Goal: Task Accomplishment & Management: Use online tool/utility

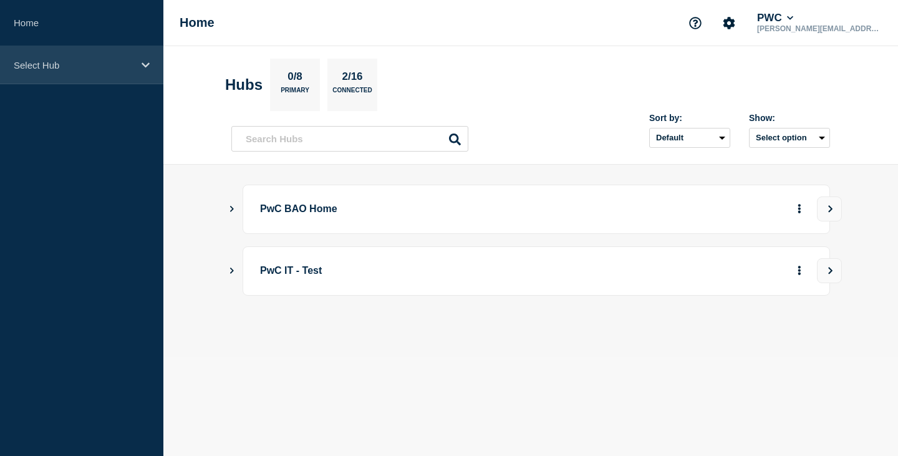
click at [73, 64] on p "Select Hub" at bounding box center [74, 65] width 120 height 11
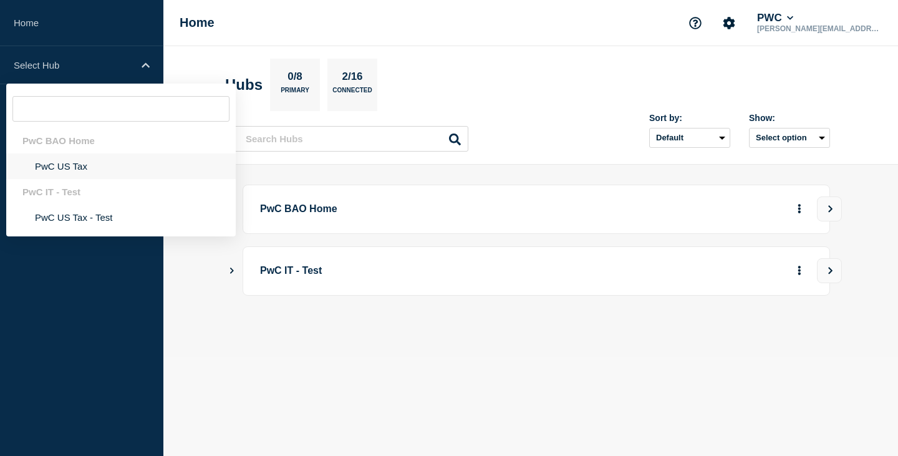
click at [65, 166] on li "PwC US Tax" at bounding box center [120, 166] width 229 height 26
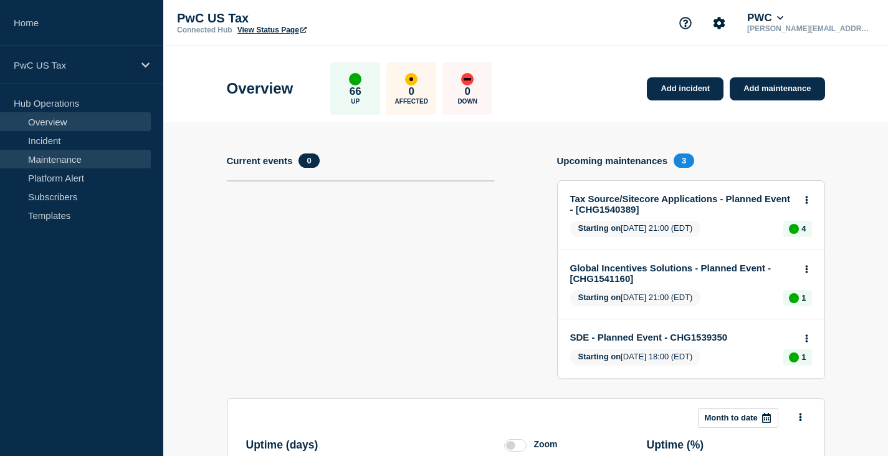
click at [49, 159] on link "Maintenance" at bounding box center [75, 159] width 151 height 19
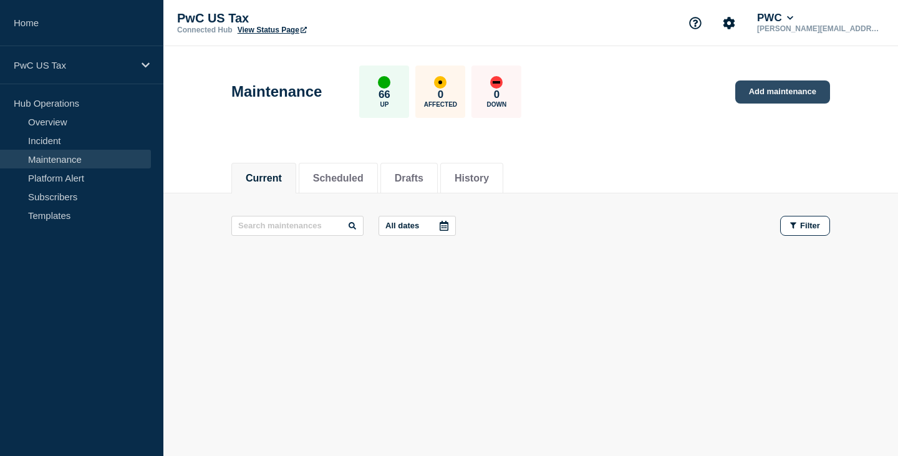
click at [784, 93] on link "Add maintenance" at bounding box center [782, 91] width 95 height 23
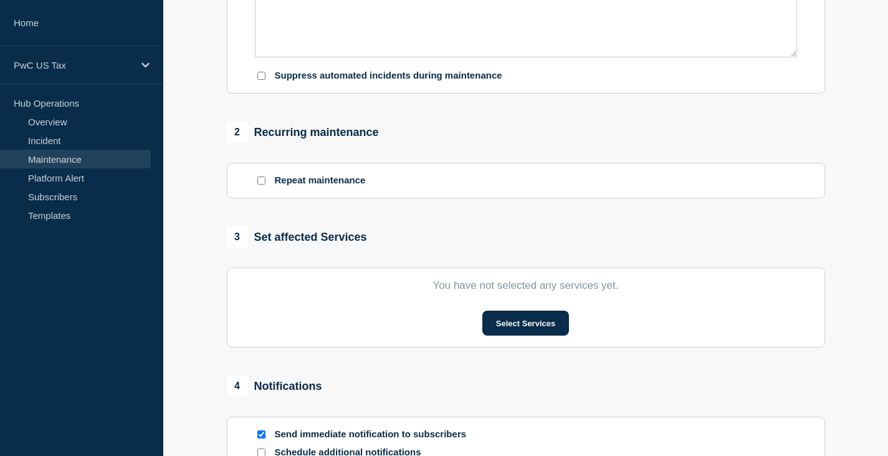
scroll to position [623, 0]
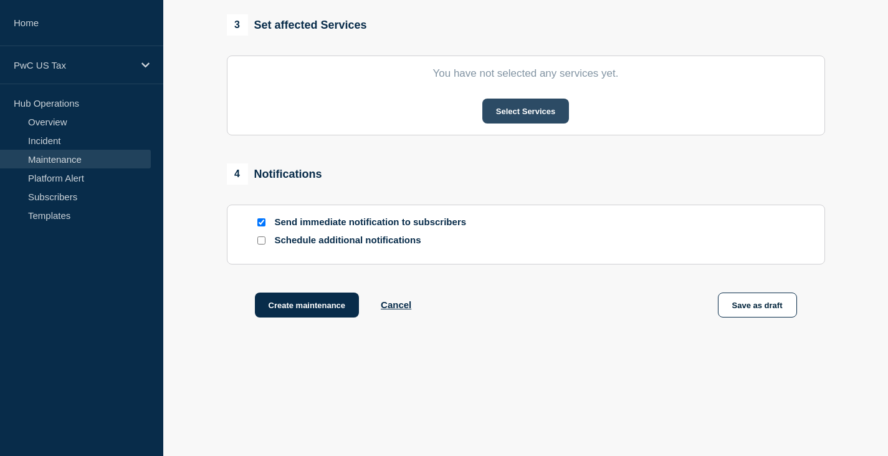
click at [521, 120] on button "Select Services" at bounding box center [525, 110] width 87 height 25
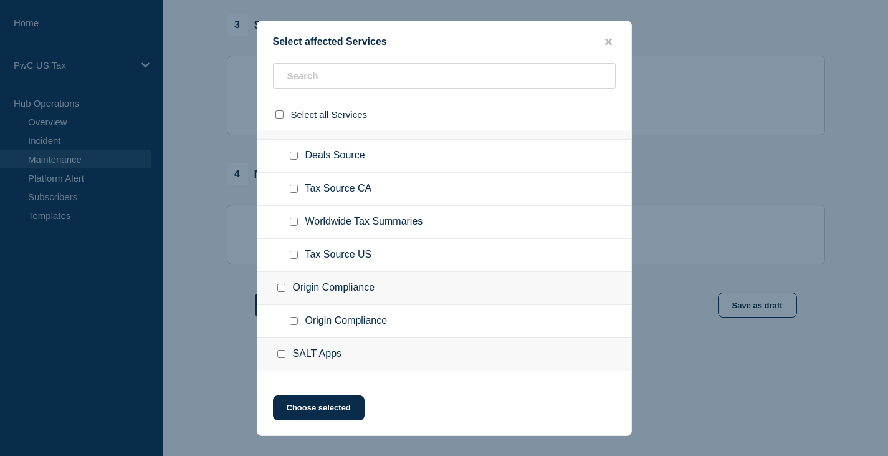
scroll to position [1621, 0]
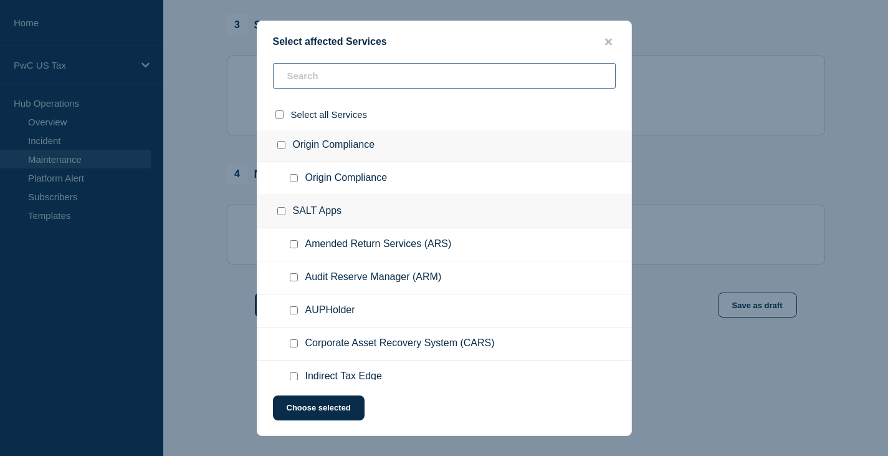
click at [304, 77] on input "text" at bounding box center [444, 76] width 343 height 26
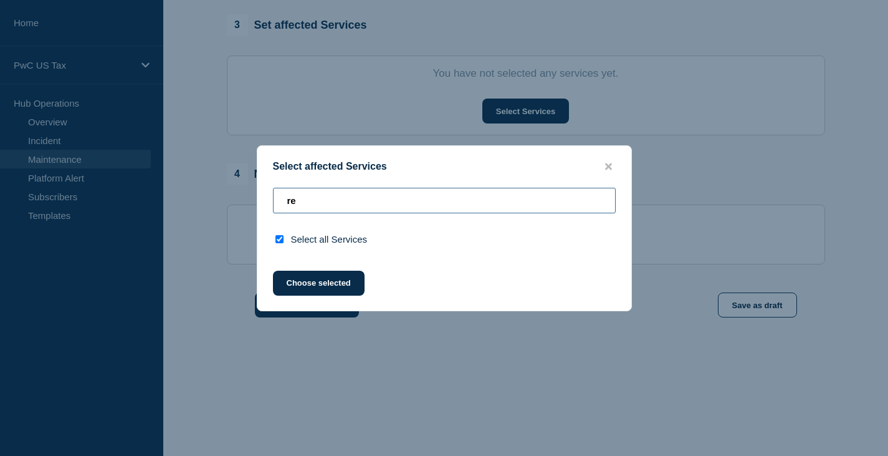
type input "rei"
checkbox input "true"
type input "reit"
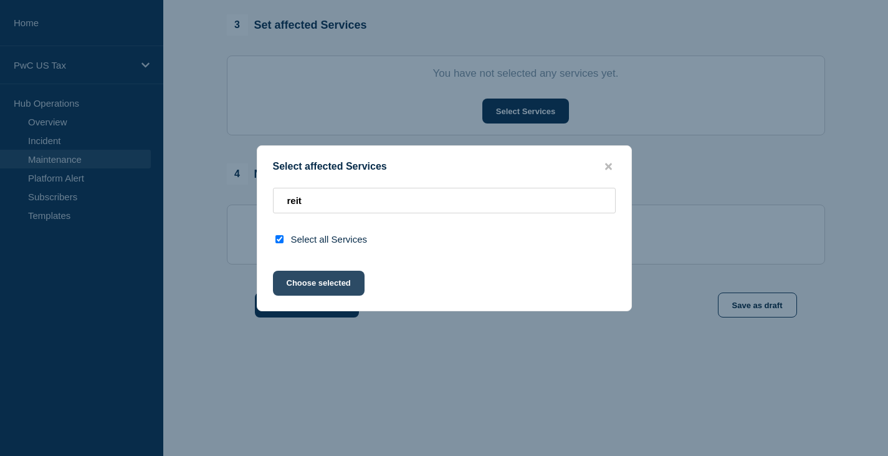
click at [327, 287] on button "Choose selected" at bounding box center [319, 283] width 92 height 25
